Goal: Information Seeking & Learning: Learn about a topic

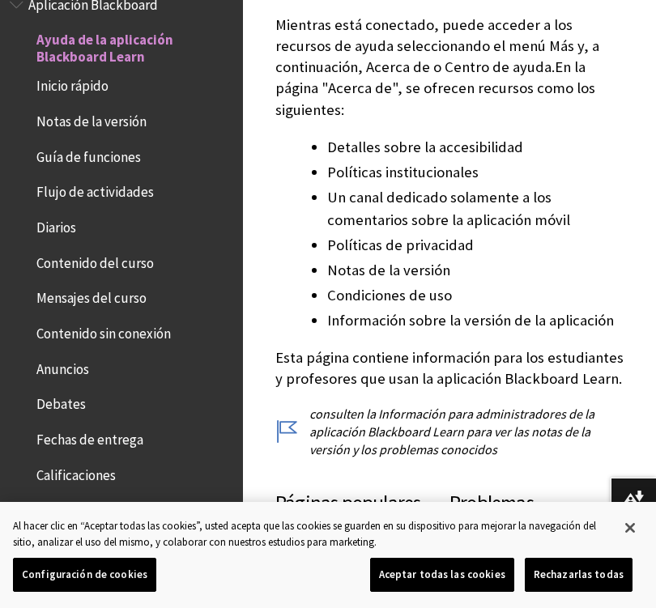
scroll to position [543, 0]
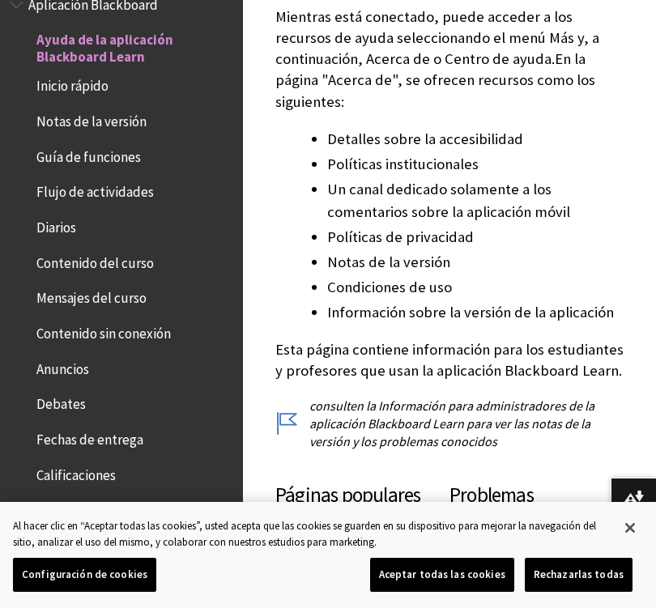
click at [62, 79] on span "Inicio rápido" at bounding box center [72, 84] width 72 height 22
